Goal: Information Seeking & Learning: Learn about a topic

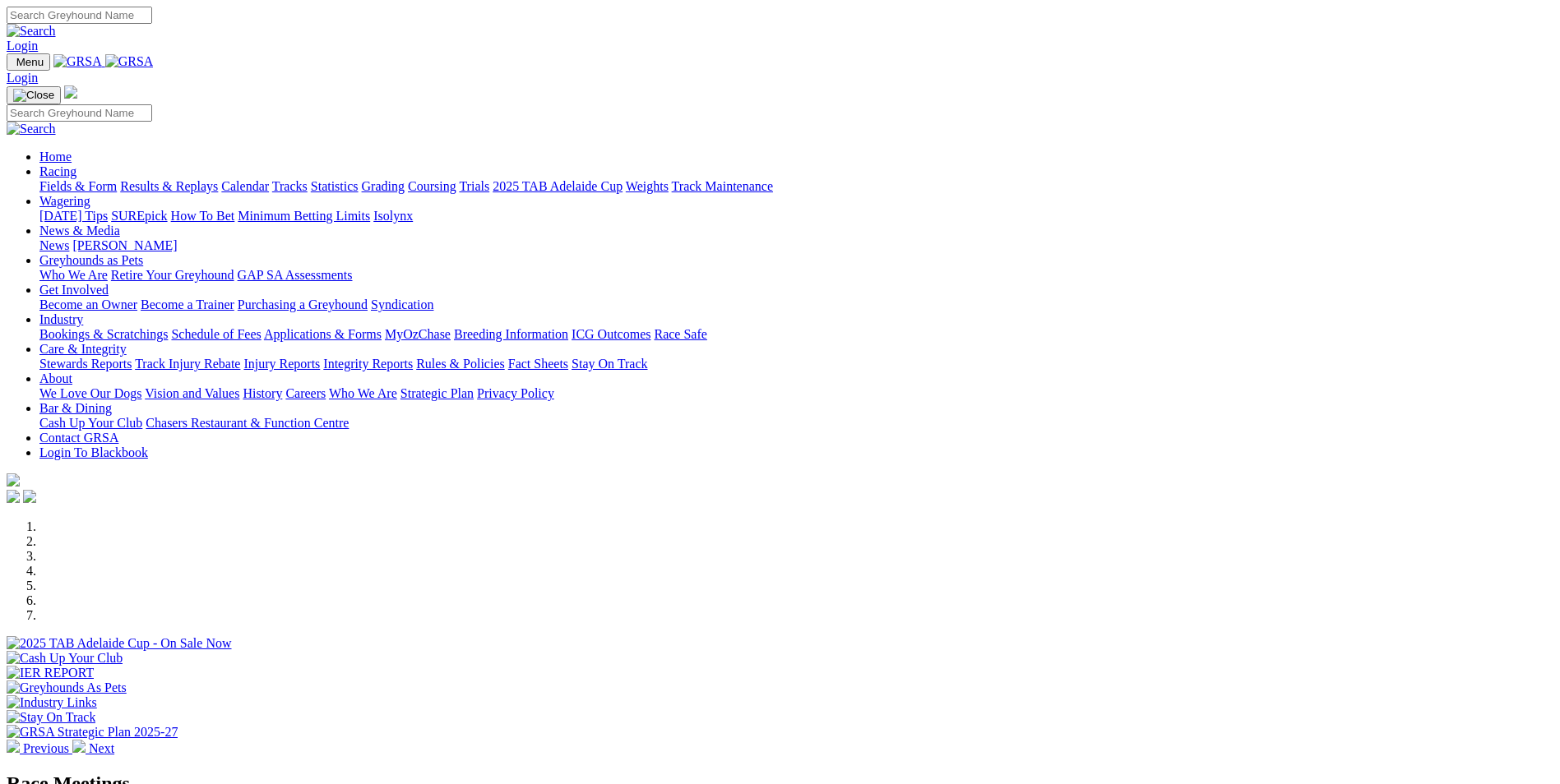
scroll to position [493, 0]
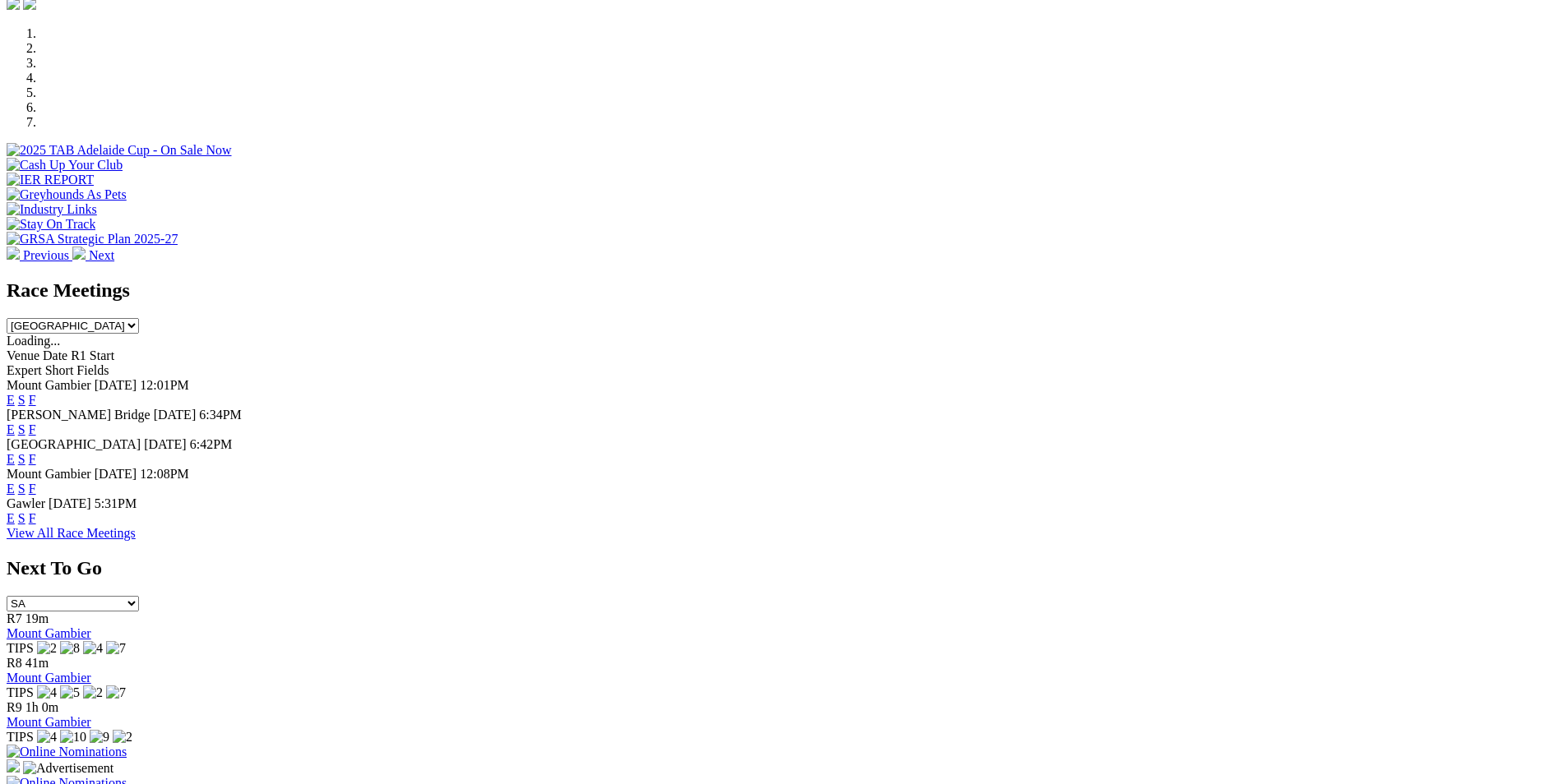
click at [36, 512] on link "F" at bounding box center [32, 518] width 7 height 14
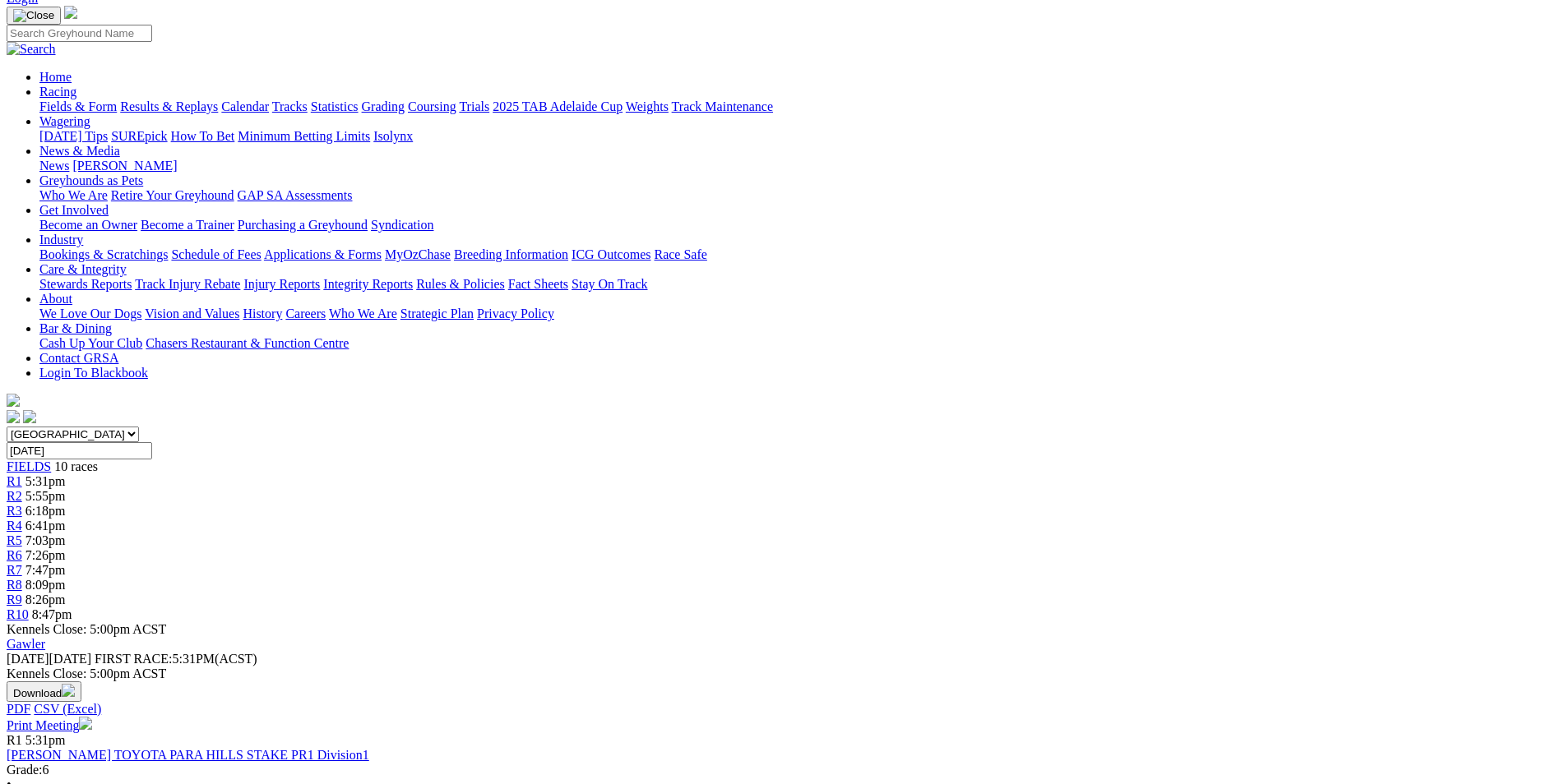
scroll to position [164, 0]
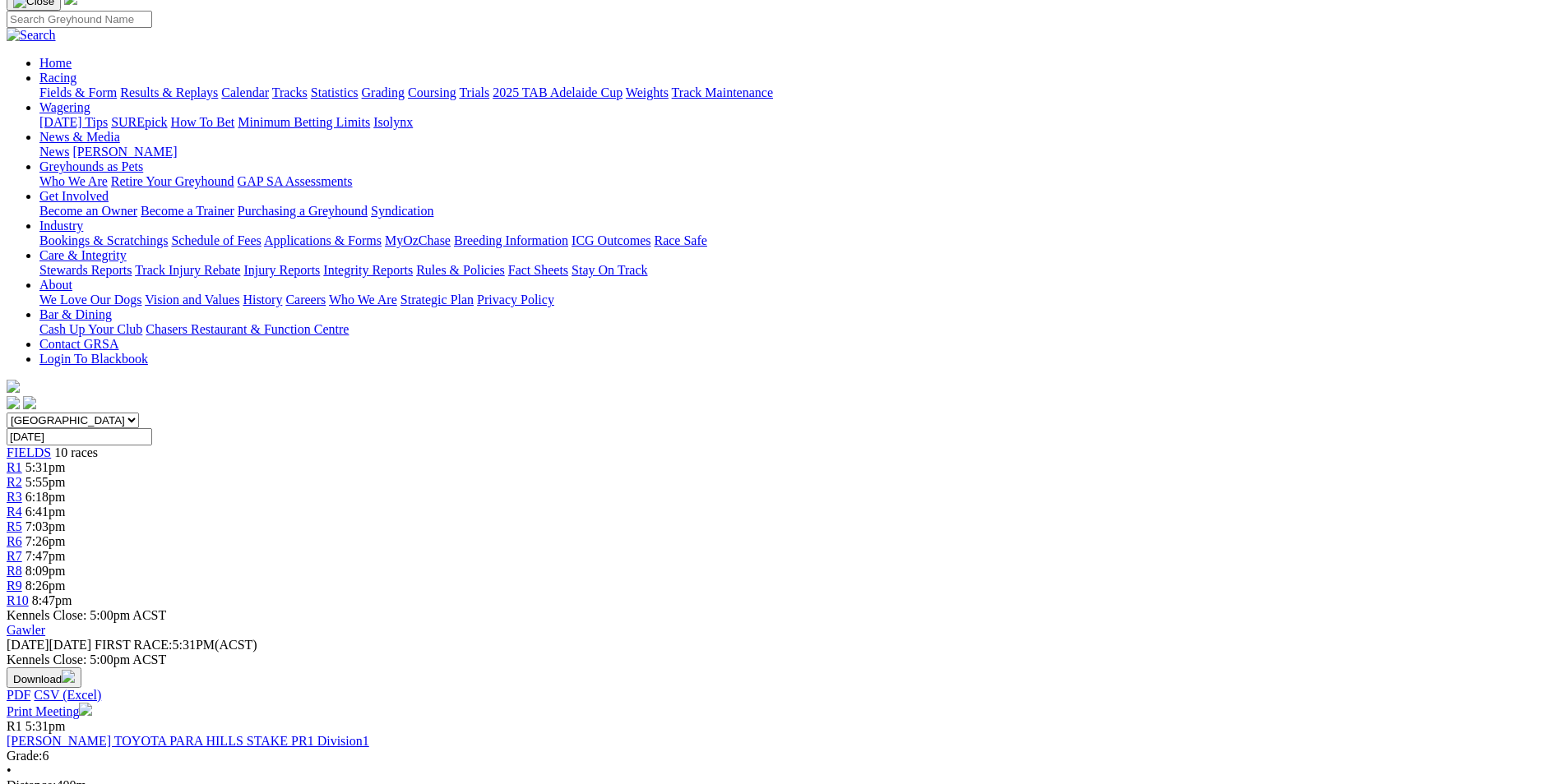
scroll to position [164, 0]
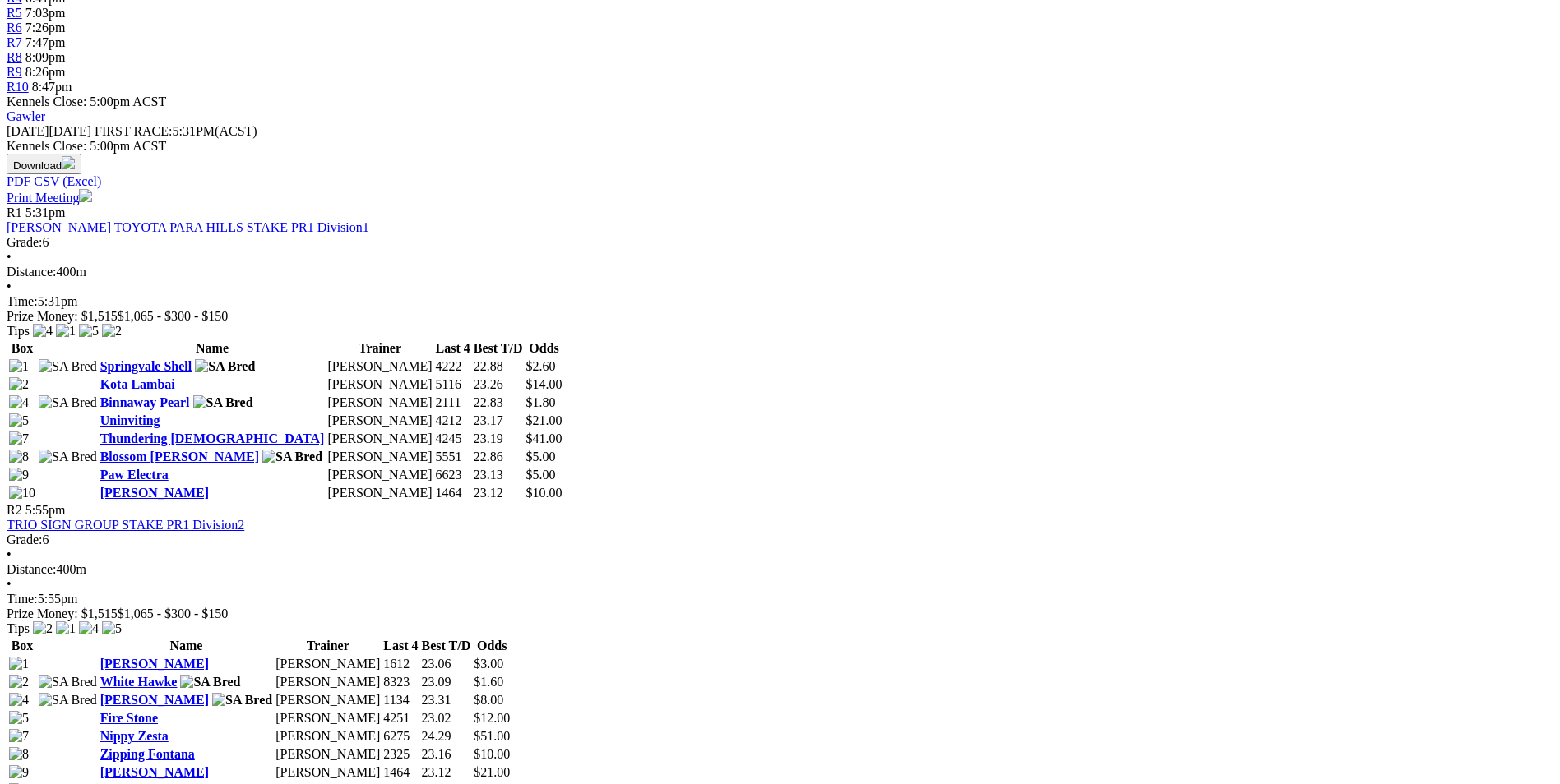
scroll to position [657, 0]
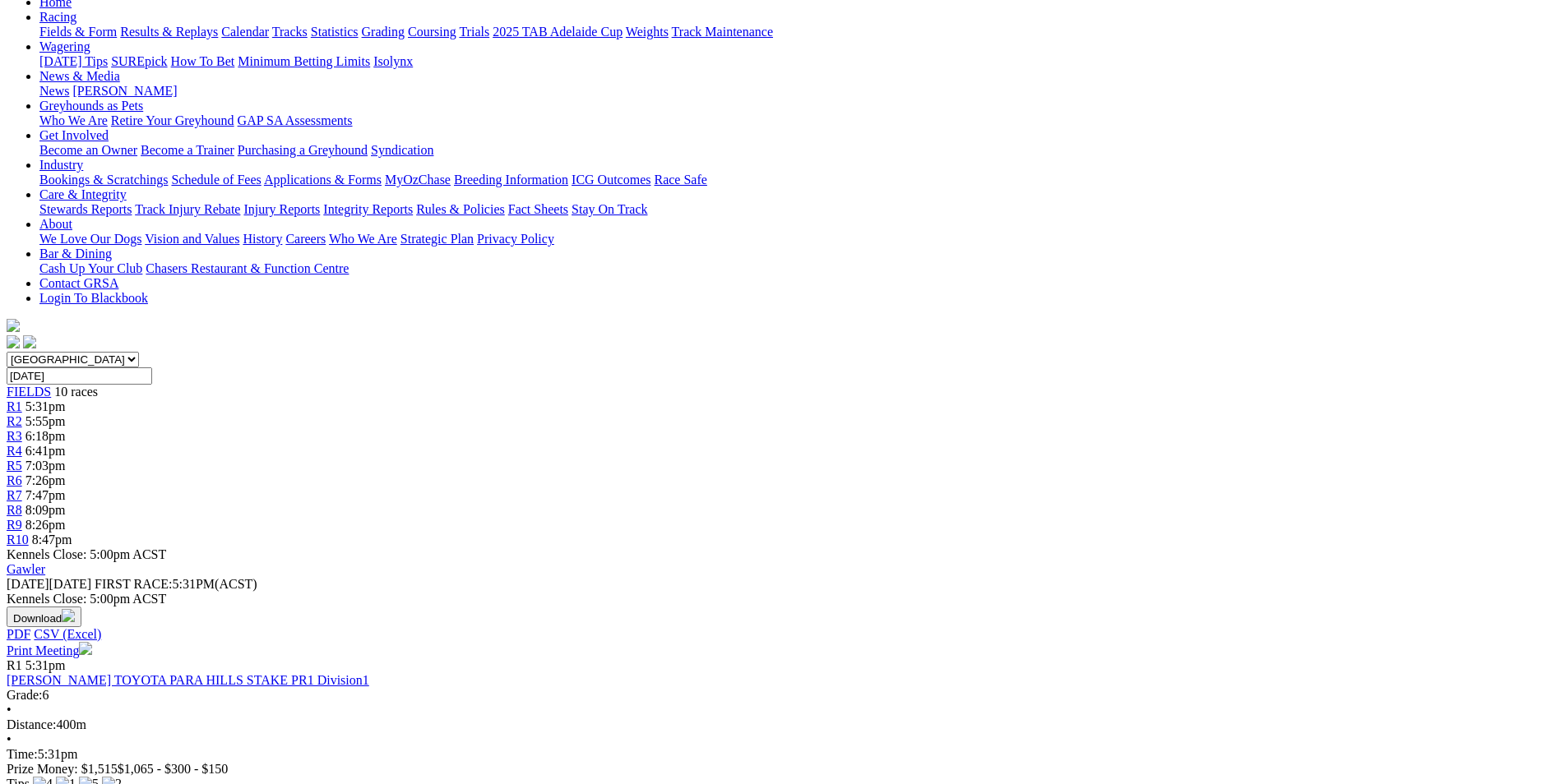
scroll to position [576, 0]
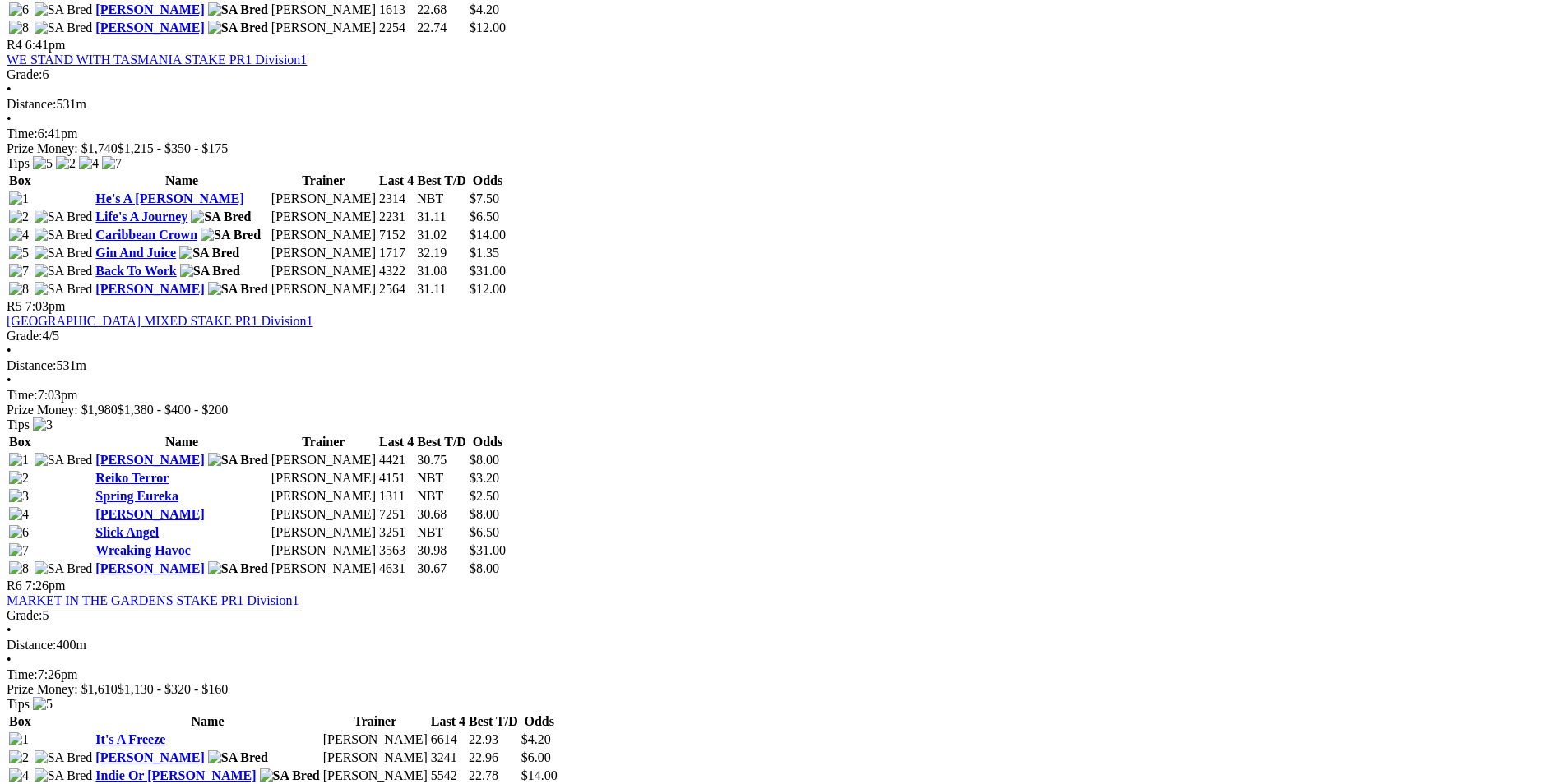
scroll to position [1644, 0]
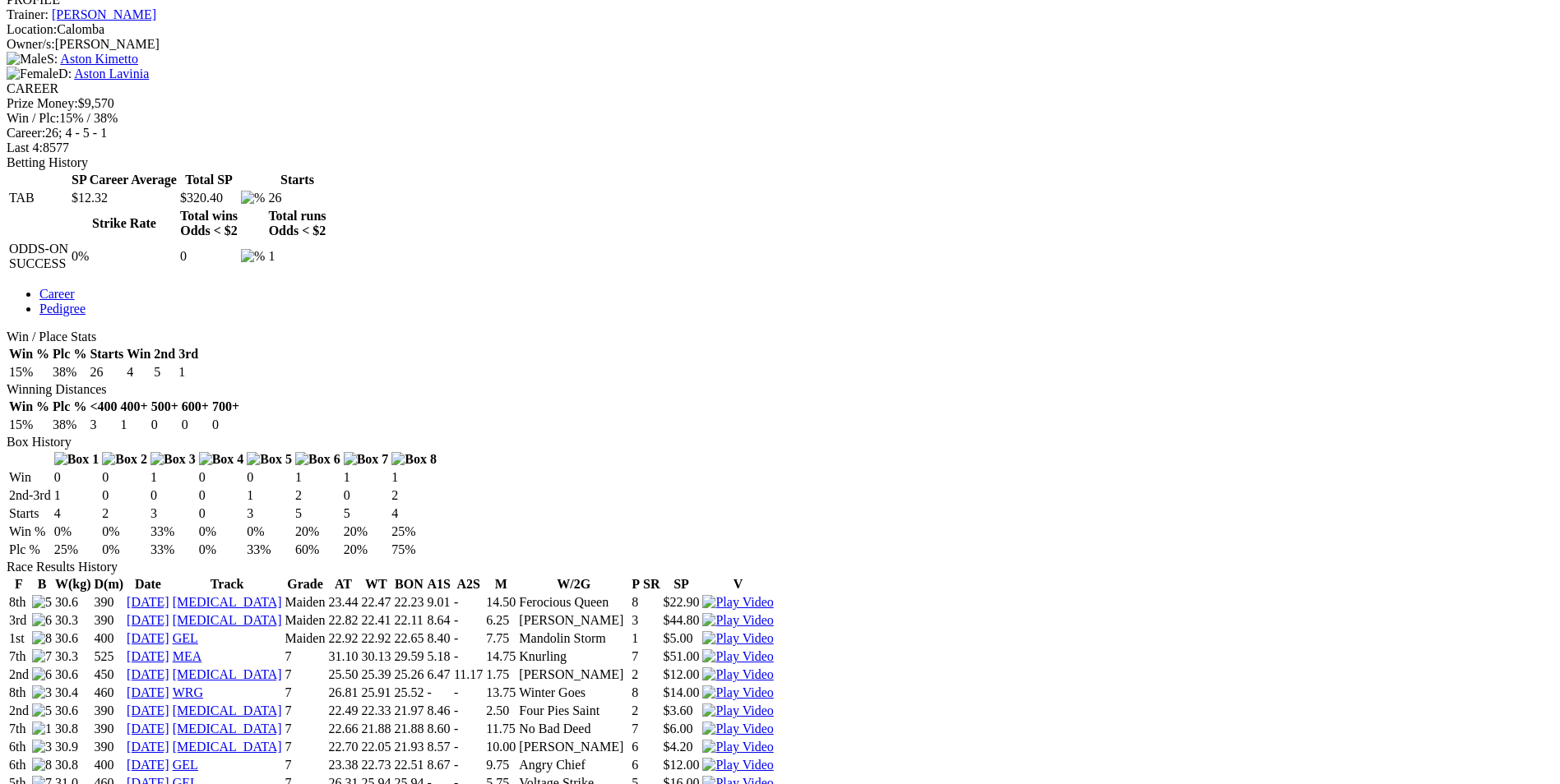
scroll to position [657, 0]
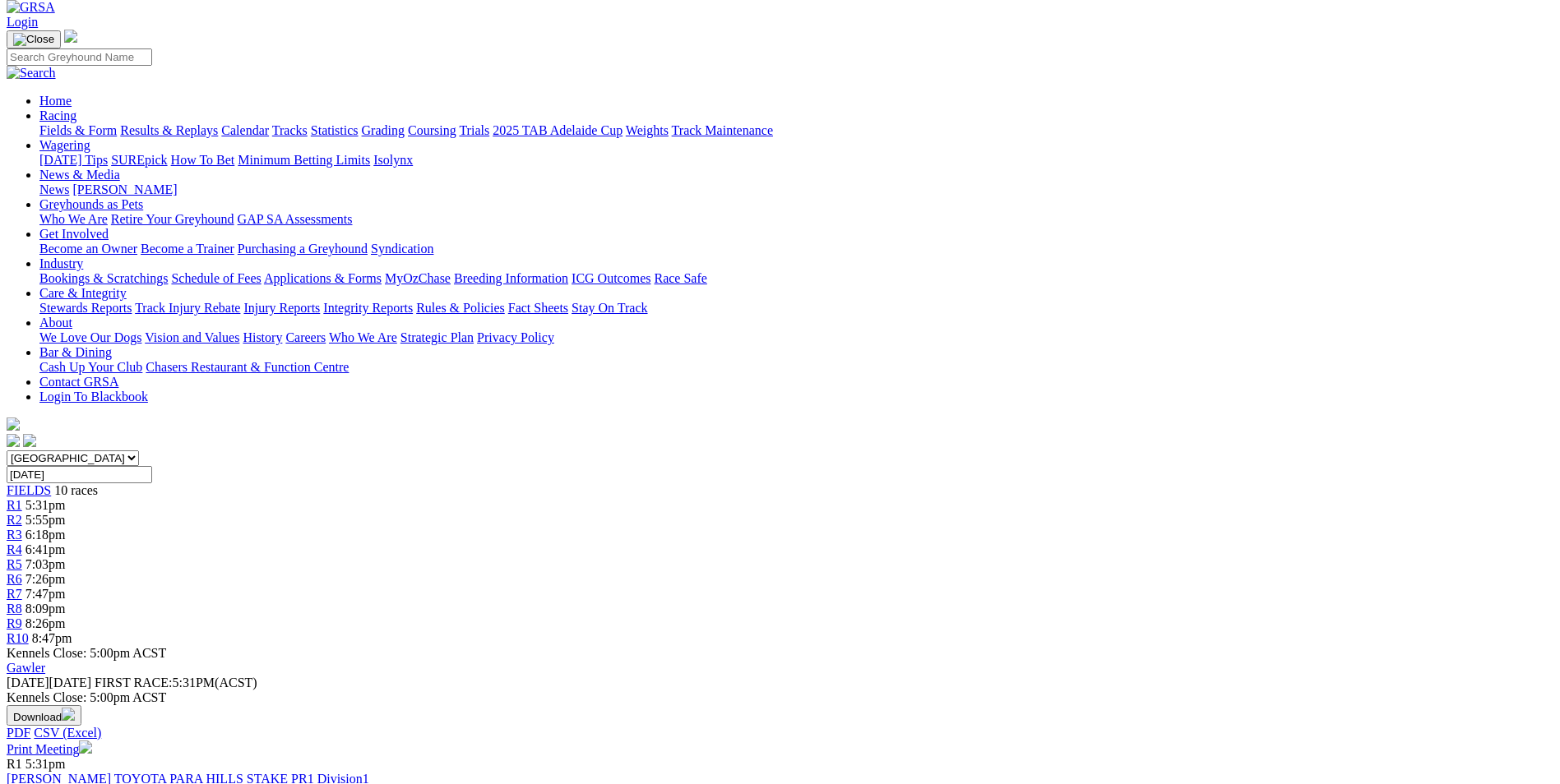
scroll to position [83, 0]
click at [116, 127] on link "Fields & Form" at bounding box center [78, 133] width 77 height 14
